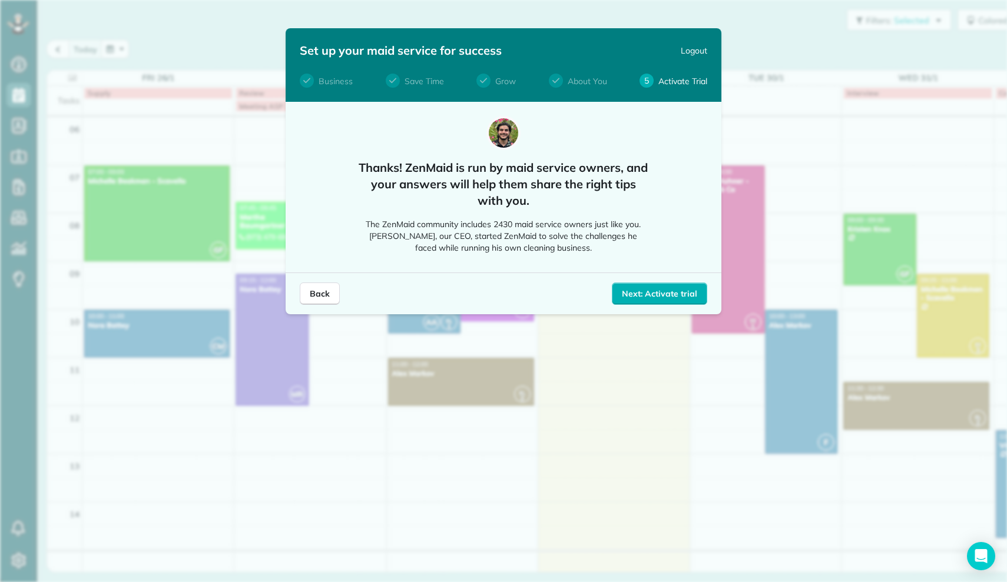
click at [549, 373] on div "Set up your maid service for success Logout Business Save Time Grow About You 5…" at bounding box center [503, 291] width 1007 height 582
click at [671, 293] on span "Next: Activate trial" at bounding box center [659, 294] width 75 height 12
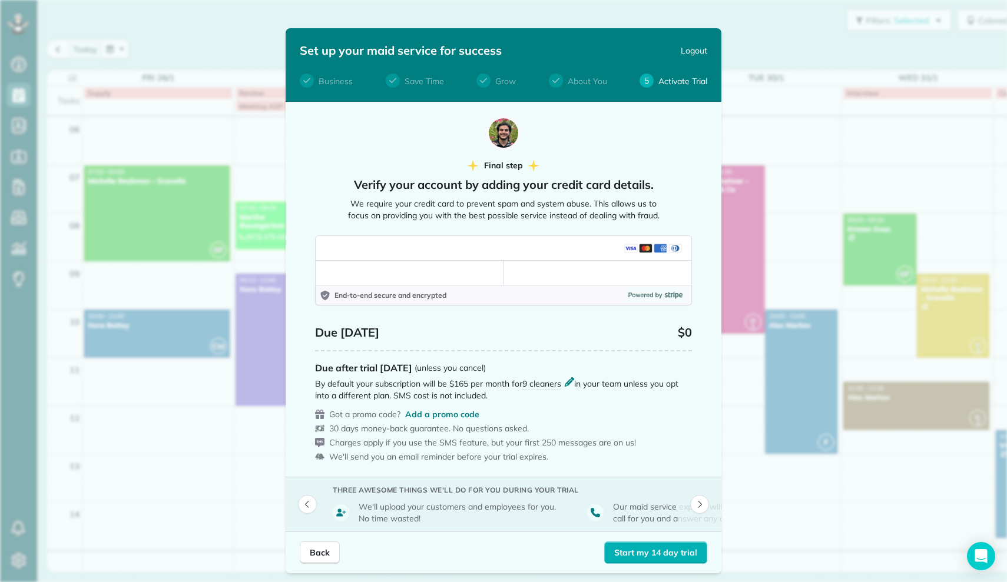
click at [338, 291] on p "End-to-end secure and encrypted" at bounding box center [477, 295] width 286 height 9
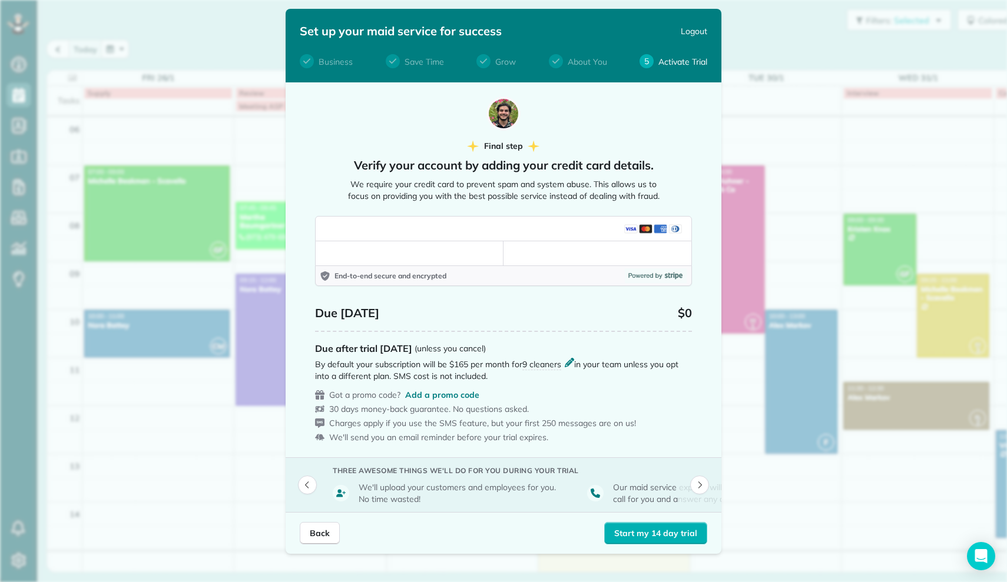
scroll to position [19, 0]
click at [327, 532] on span "Back" at bounding box center [320, 534] width 20 height 12
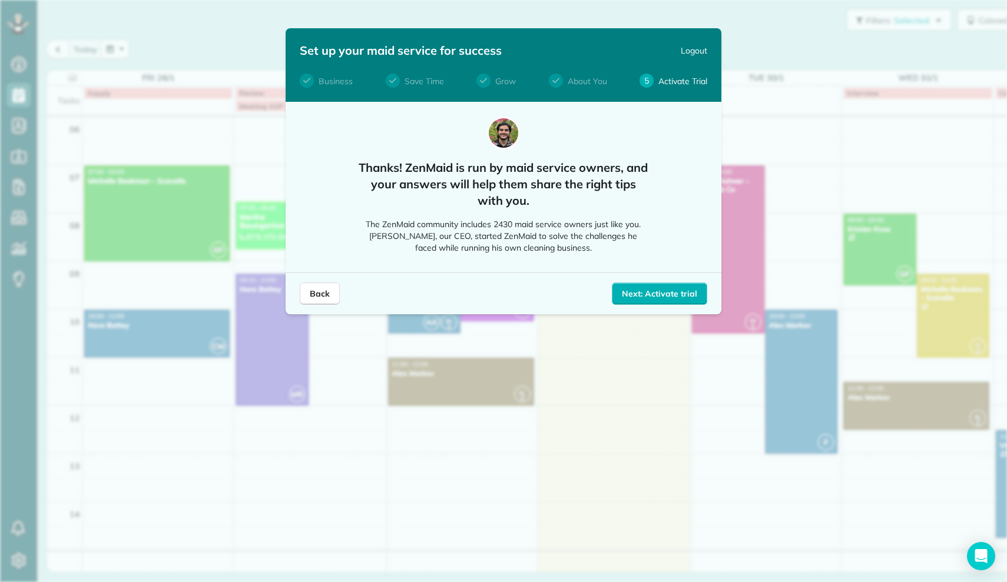
click at [148, 280] on div "Set up your maid service for success Logout Business Save Time Grow About You 5…" at bounding box center [503, 291] width 1007 height 582
click at [310, 299] on span "Back" at bounding box center [320, 294] width 20 height 12
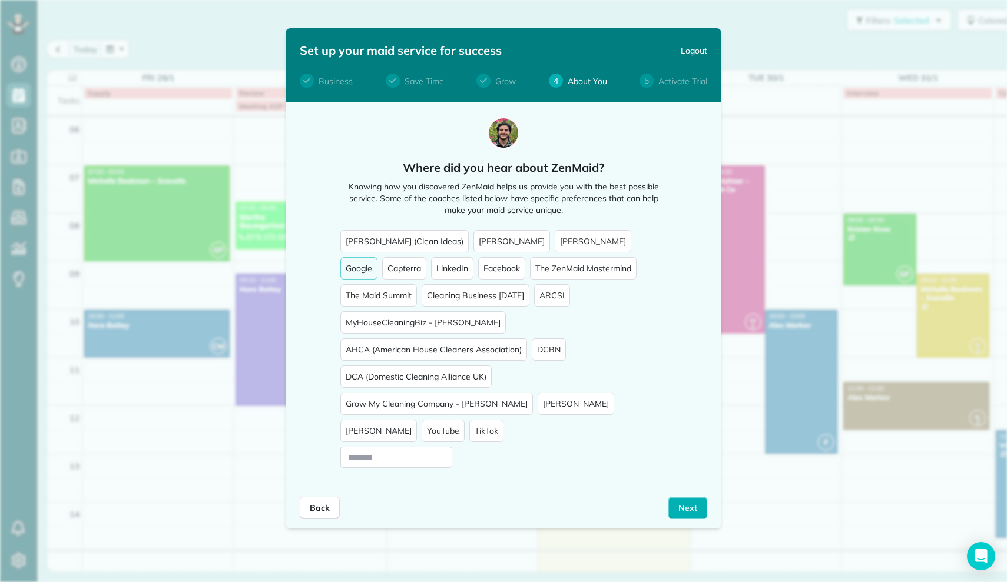
drag, startPoint x: 129, startPoint y: 190, endPoint x: 84, endPoint y: 51, distance: 145.4
click at [125, 186] on div "Set up your maid service for success Logout Business Save Time Grow 4 About You…" at bounding box center [503, 291] width 1007 height 582
drag, startPoint x: 904, startPoint y: 194, endPoint x: 895, endPoint y: 194, distance: 8.9
click at [904, 194] on div "Set up your maid service for success Logout Business Save Time Grow 4 About You…" at bounding box center [503, 291] width 1007 height 582
click at [691, 48] on span "Logout" at bounding box center [694, 51] width 26 height 12
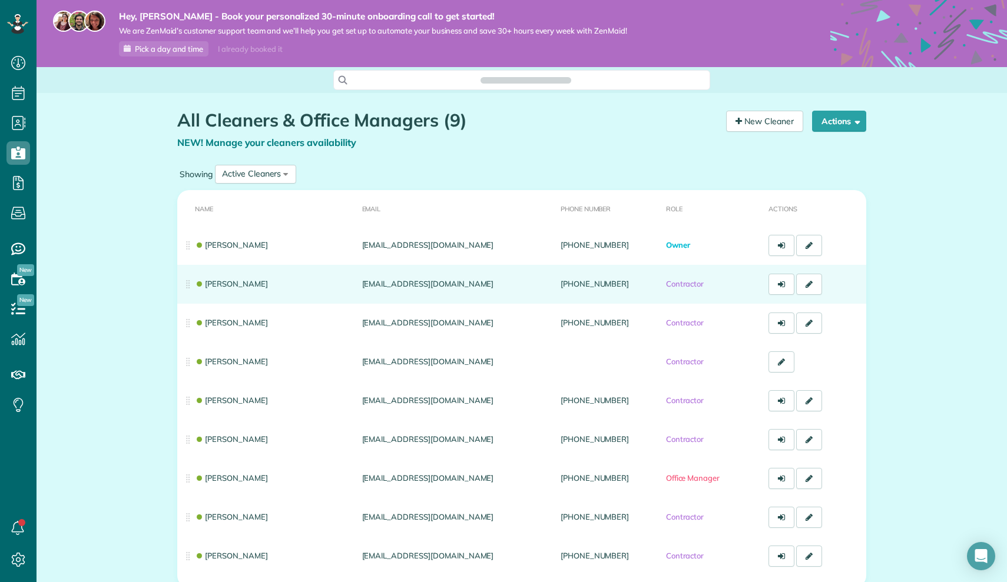
scroll to position [5, 5]
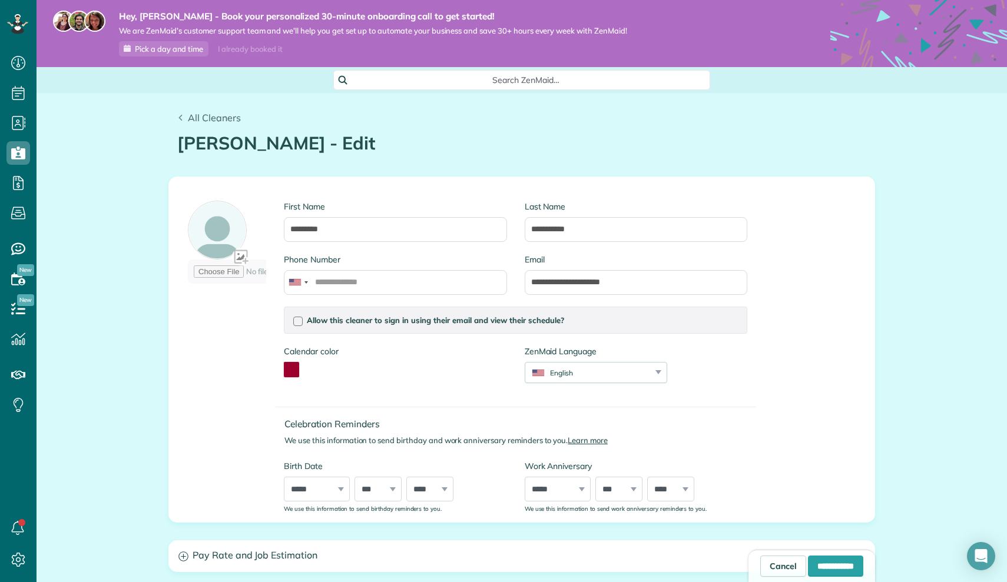
click at [195, 115] on span "All Cleaners" at bounding box center [214, 118] width 53 height 12
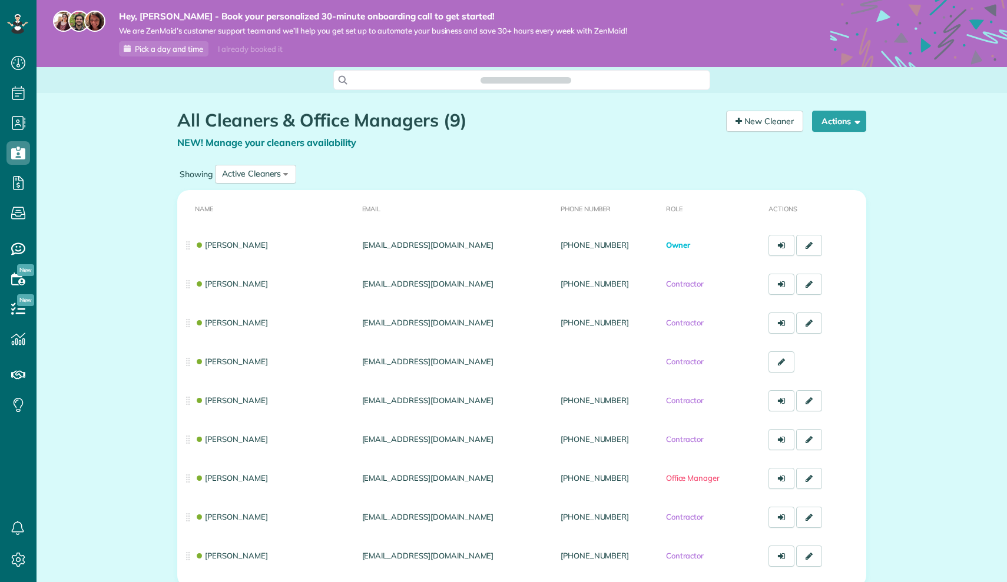
scroll to position [5, 5]
click at [836, 121] on button "Actions" at bounding box center [839, 121] width 54 height 21
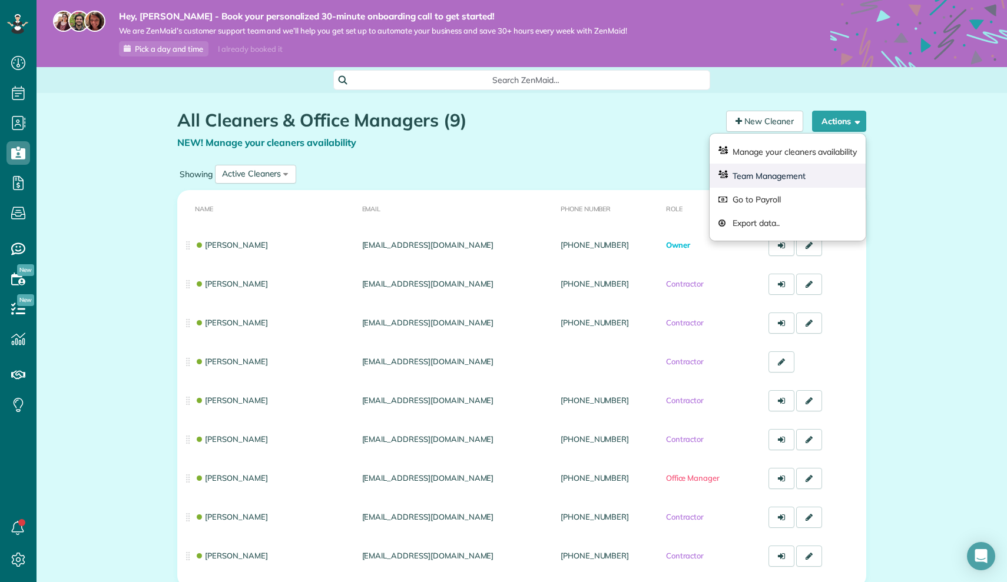
click at [831, 167] on link "Team Management" at bounding box center [787, 176] width 156 height 24
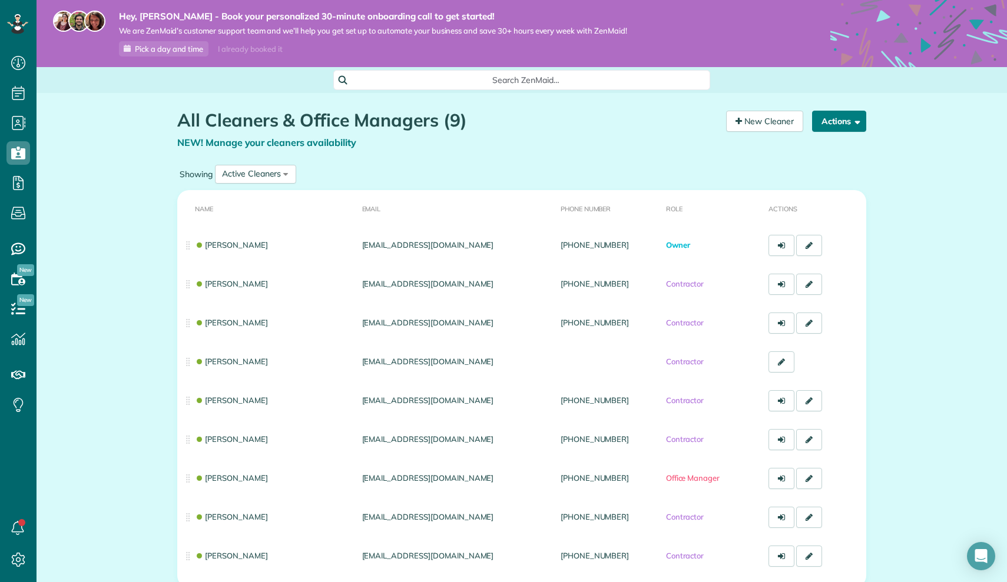
click at [838, 118] on button "Actions" at bounding box center [839, 121] width 54 height 21
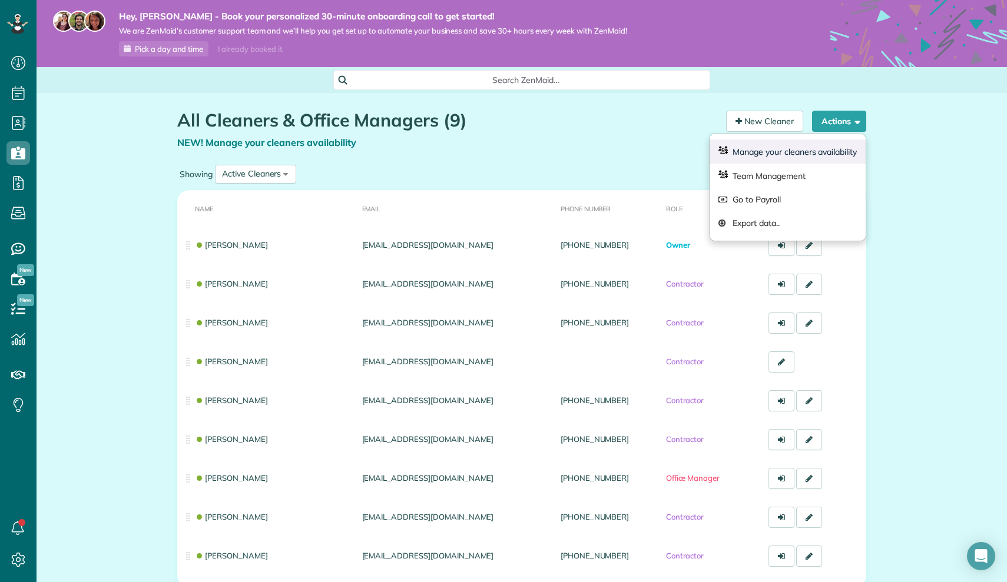
click at [843, 152] on link "Manage your cleaners availability" at bounding box center [787, 152] width 156 height 24
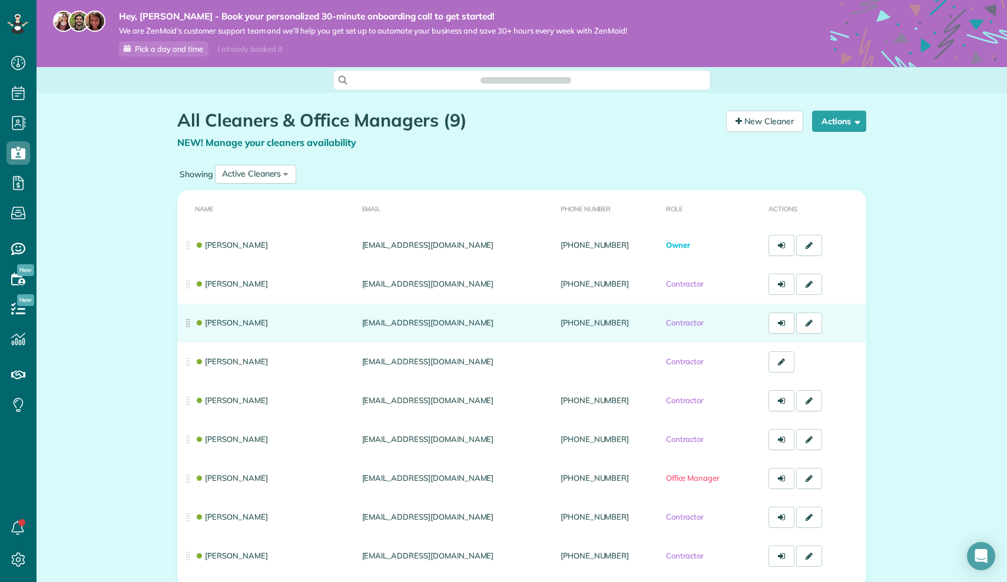
scroll to position [5, 5]
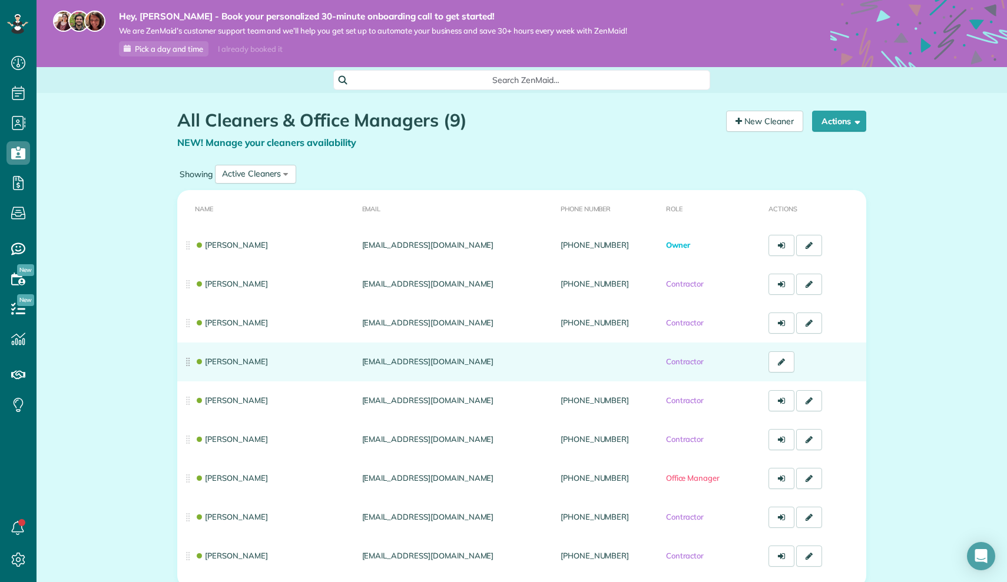
click at [235, 367] on td "[PERSON_NAME]" at bounding box center [267, 362] width 180 height 39
drag, startPoint x: 244, startPoint y: 362, endPoint x: 289, endPoint y: 358, distance: 44.9
click at [263, 359] on link "[PERSON_NAME]" at bounding box center [231, 361] width 73 height 9
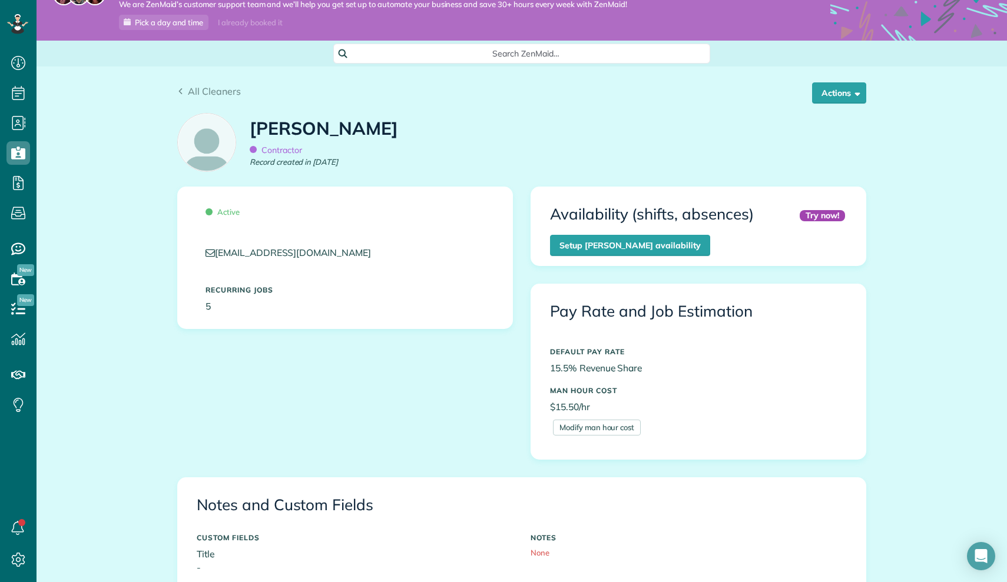
scroll to position [27, 0]
click at [859, 91] on span "button" at bounding box center [855, 92] width 9 height 9
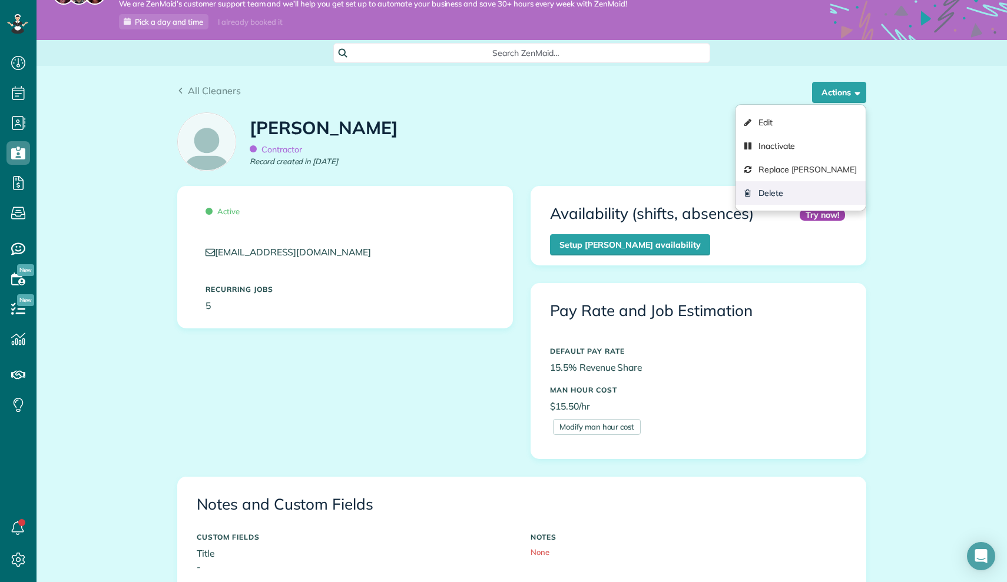
click at [765, 191] on link "Delete" at bounding box center [800, 193] width 130 height 24
click at [760, 140] on link "Inactivate" at bounding box center [800, 146] width 130 height 24
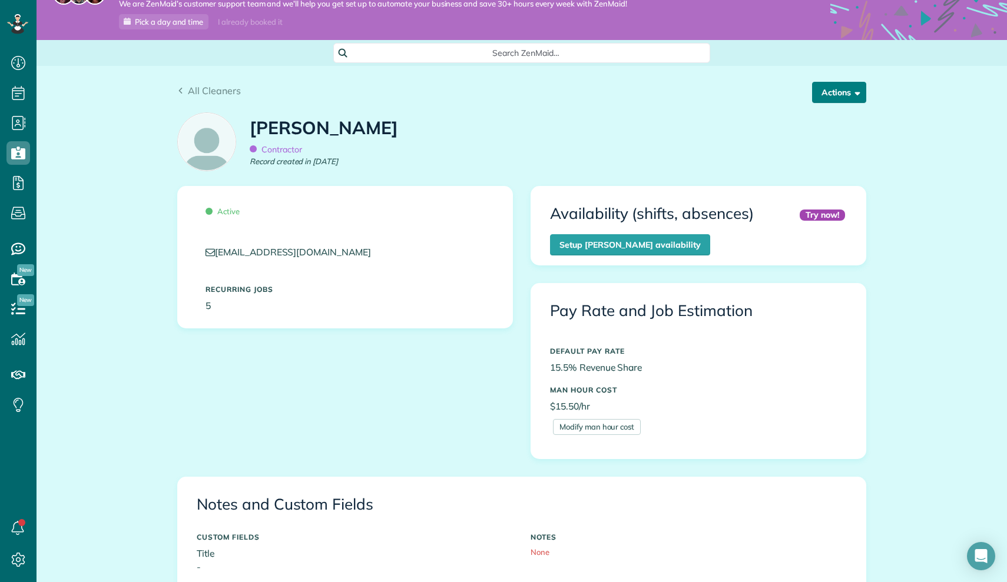
click at [847, 95] on button "Actions" at bounding box center [839, 92] width 54 height 21
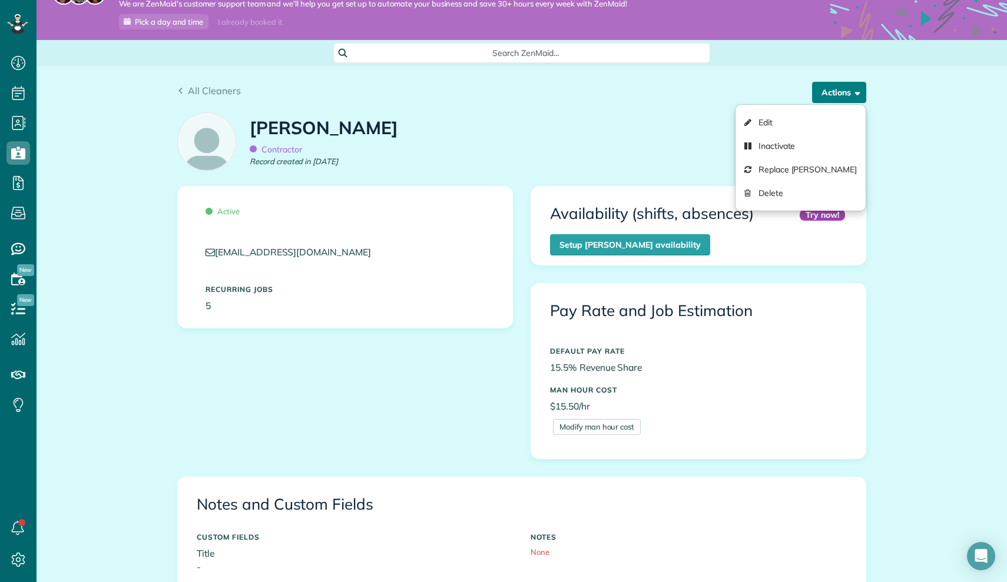
click at [858, 92] on span "button" at bounding box center [855, 92] width 9 height 9
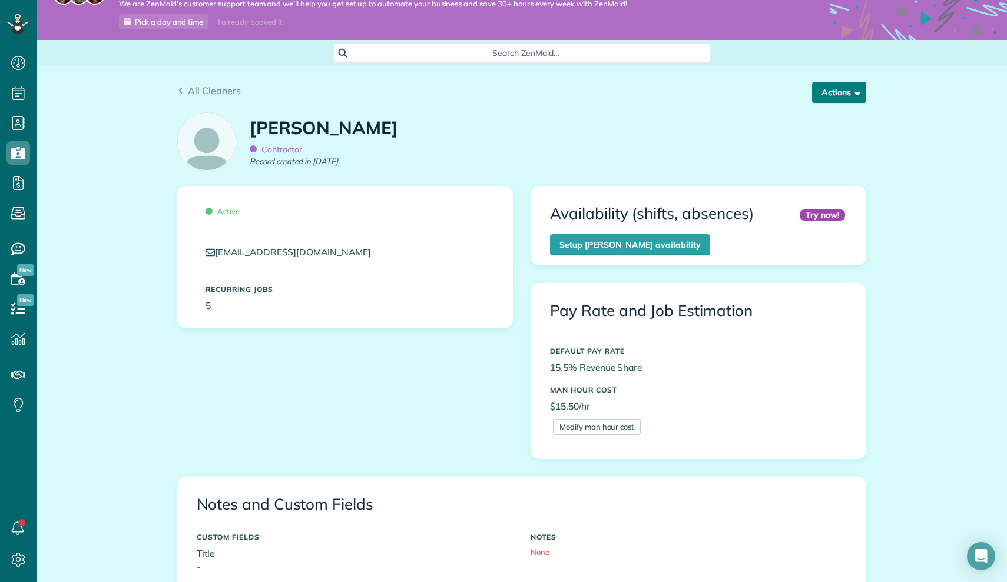
click at [844, 91] on button "Actions" at bounding box center [839, 92] width 54 height 21
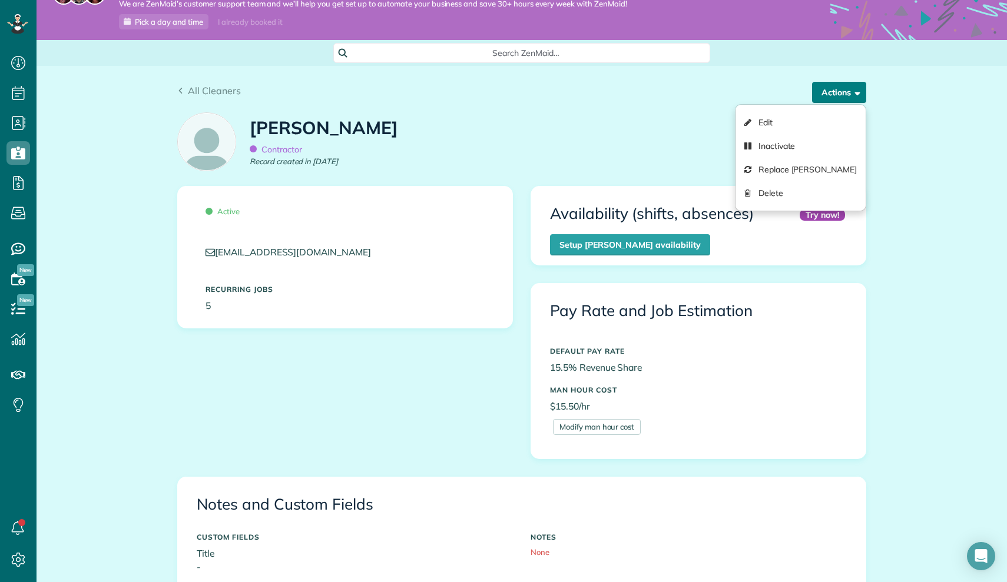
click at [857, 88] on span "button" at bounding box center [855, 92] width 9 height 9
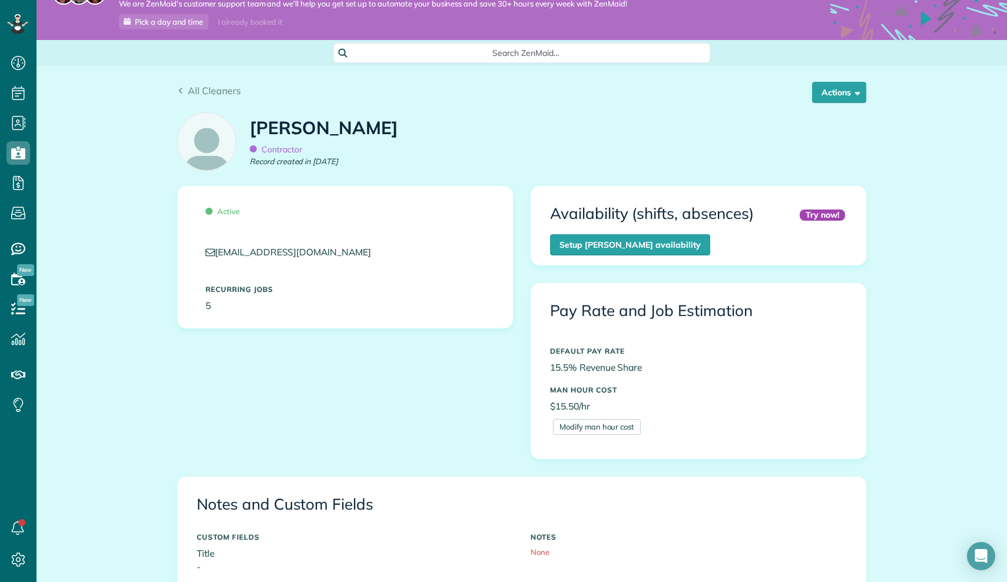
click at [212, 82] on div "All Cleaners Actions Edit Inactivate Replace Elizebeth Kirkpatrick Delete" at bounding box center [521, 86] width 707 height 40
click at [212, 89] on span "All Cleaners" at bounding box center [214, 91] width 53 height 12
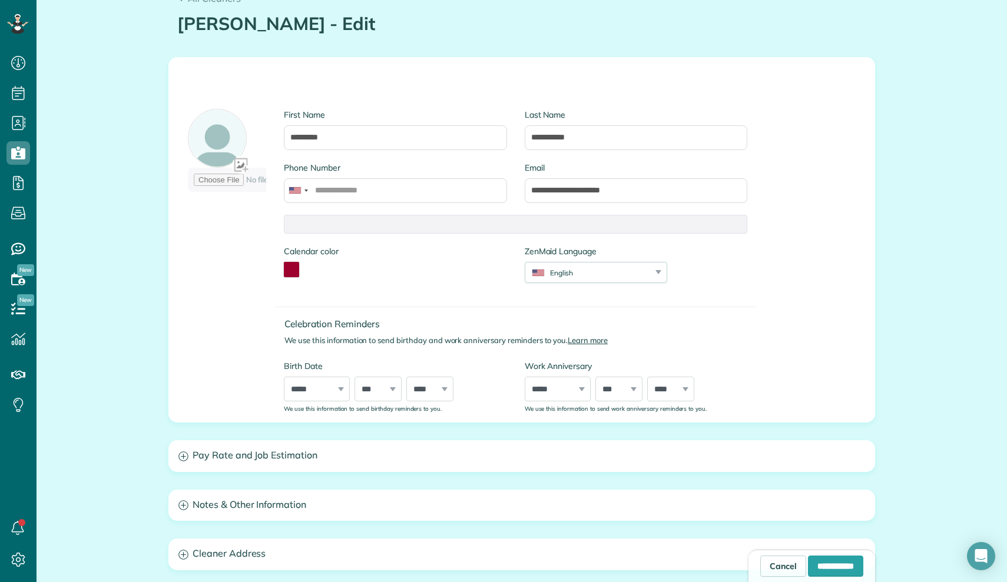
scroll to position [123, 0]
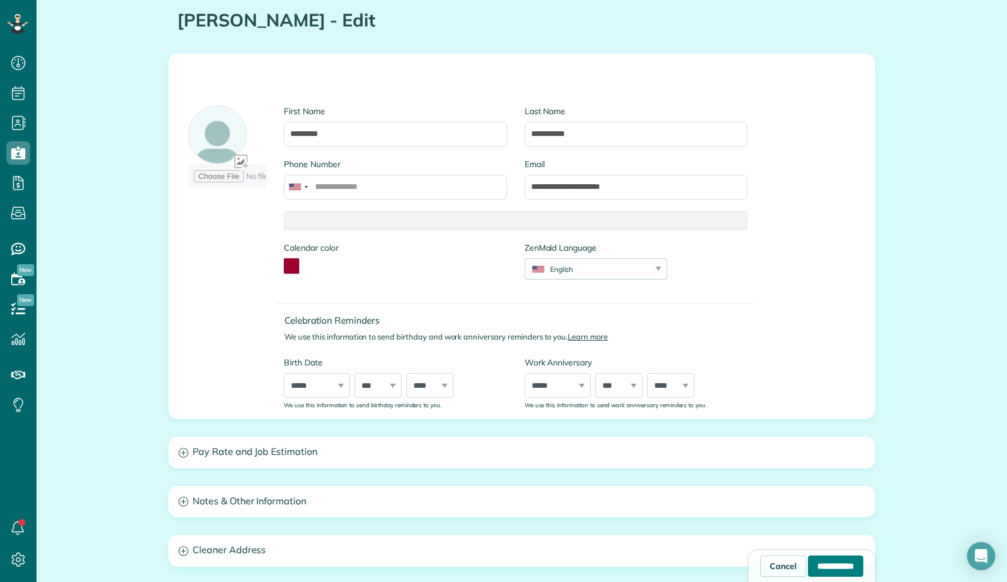
click at [841, 562] on input "**********" at bounding box center [835, 566] width 55 height 21
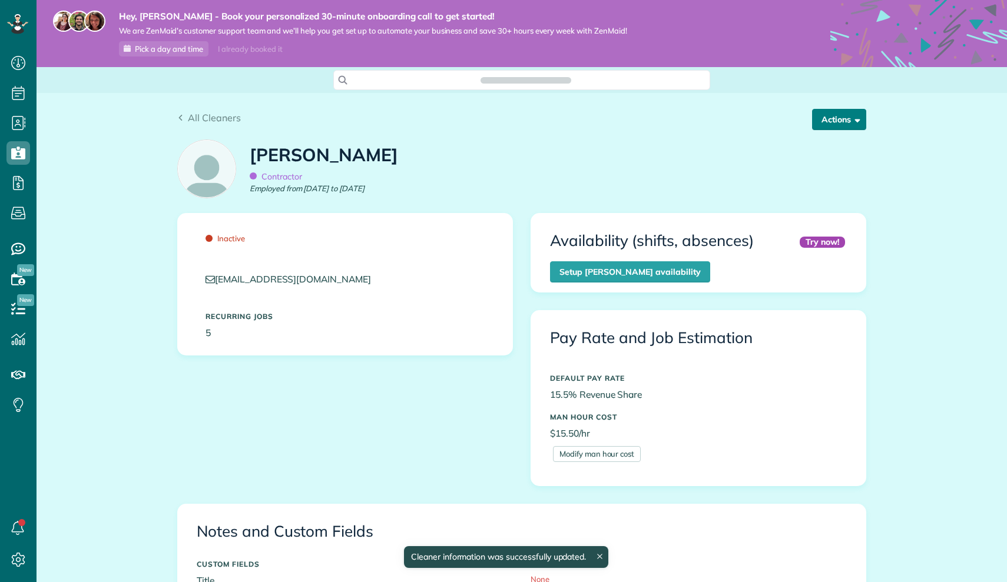
scroll to position [5, 5]
click at [840, 128] on button "Actions" at bounding box center [839, 119] width 54 height 21
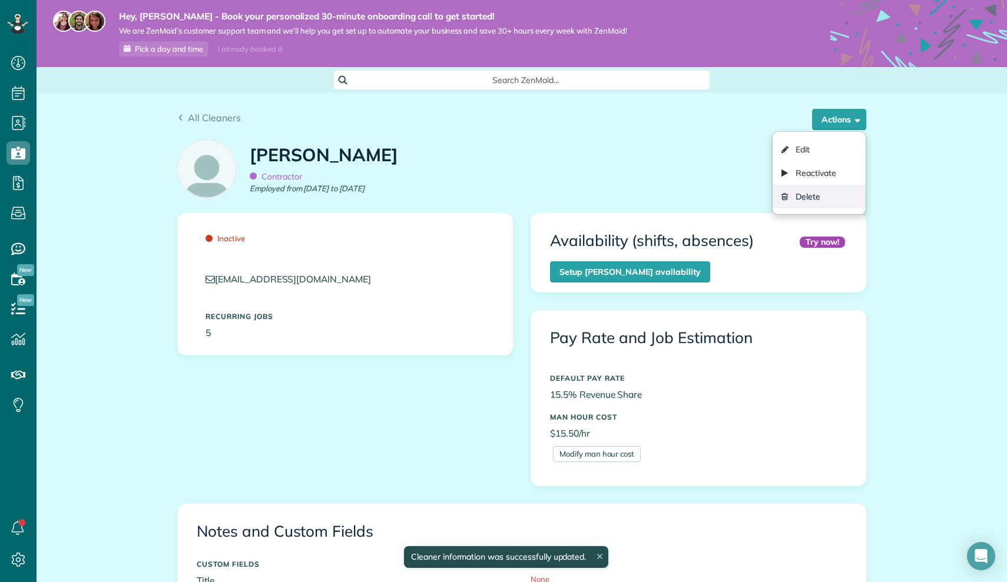
click at [823, 193] on link "Delete" at bounding box center [818, 197] width 93 height 24
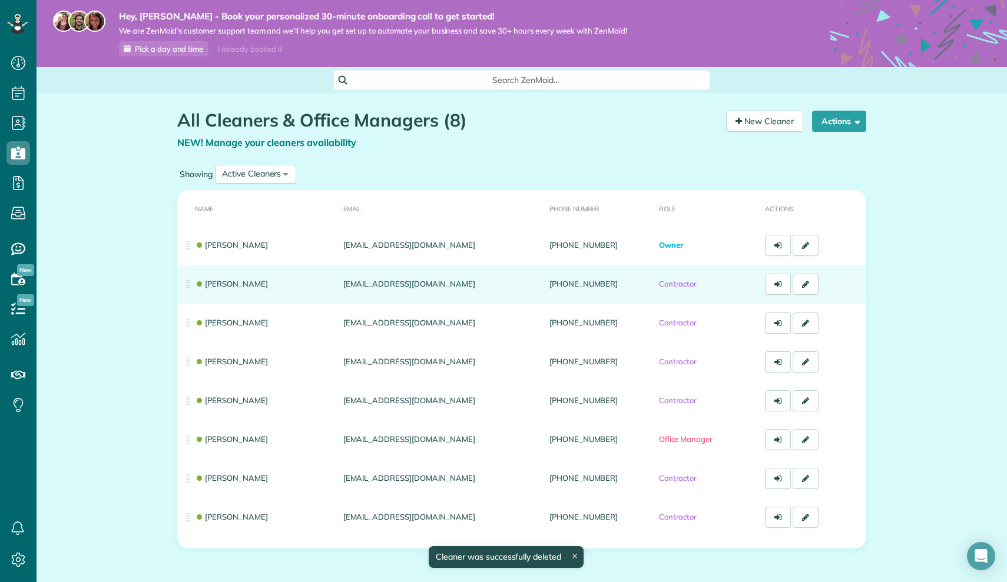
scroll to position [582, 37]
